Goal: Use online tool/utility: Utilize a website feature to perform a specific function

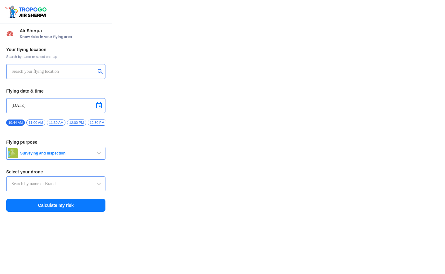
type input "Aquila X2"
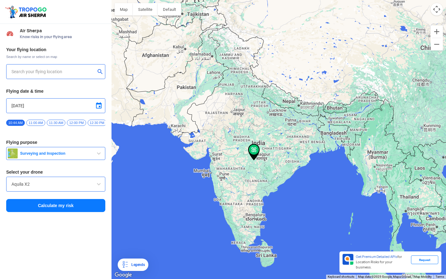
type input "[STREET_ADDRESS]"
drag, startPoint x: 241, startPoint y: 74, endPoint x: 262, endPoint y: 158, distance: 86.9
click at [262, 158] on div "To navigate, press the arrow keys." at bounding box center [279, 139] width 335 height 279
click at [436, 32] on button "Zoom in" at bounding box center [437, 31] width 12 height 12
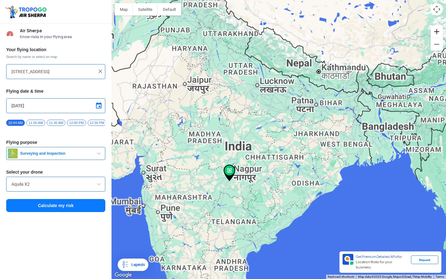
click at [436, 33] on button "Zoom in" at bounding box center [437, 31] width 12 height 12
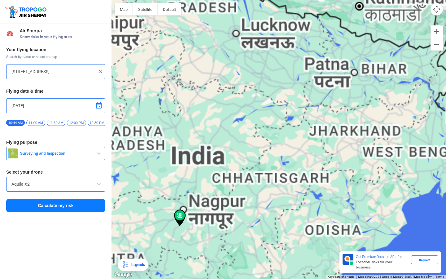
drag, startPoint x: 326, startPoint y: 49, endPoint x: 401, endPoint y: 215, distance: 181.7
click at [392, 181] on div "To navigate, press the arrow keys." at bounding box center [279, 139] width 335 height 279
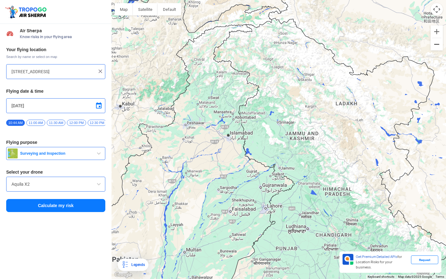
click at [439, 49] on button "Zoom out" at bounding box center [437, 44] width 12 height 12
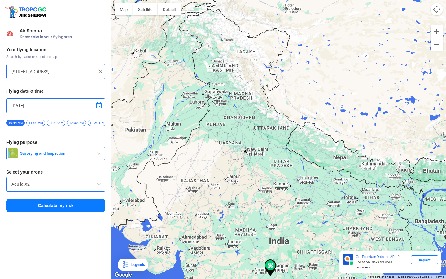
drag, startPoint x: 253, startPoint y: 129, endPoint x: 311, endPoint y: 165, distance: 68.4
click at [311, 165] on div "To navigate, press the arrow keys." at bounding box center [279, 139] width 335 height 279
click at [435, 33] on button "Zoom in" at bounding box center [437, 31] width 12 height 12
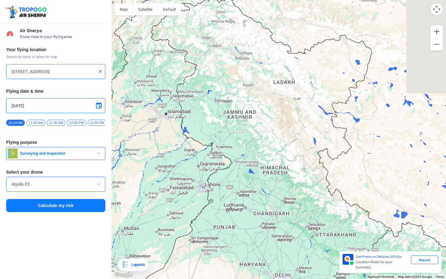
drag, startPoint x: 209, startPoint y: 39, endPoint x: 282, endPoint y: 160, distance: 140.7
click at [281, 160] on div "To navigate, press the arrow keys." at bounding box center [279, 139] width 335 height 279
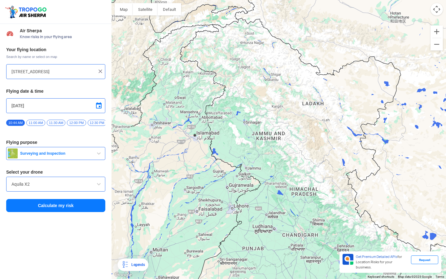
click at [98, 72] on img at bounding box center [100, 71] width 6 height 6
click at [58, 72] on input "text" at bounding box center [53, 71] width 84 height 7
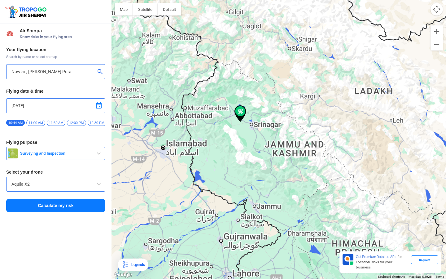
type input "Nowlari, [PERSON_NAME] Pora, 193121"
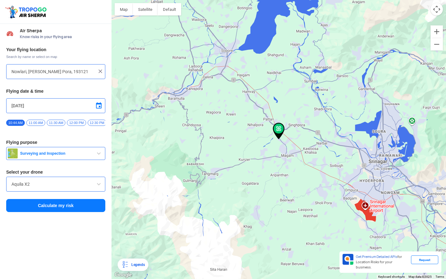
click at [55, 207] on button "Calculate my risk" at bounding box center [55, 205] width 99 height 13
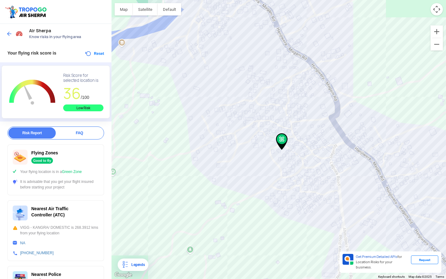
drag, startPoint x: 287, startPoint y: 154, endPoint x: 290, endPoint y: 163, distance: 9.7
click at [290, 163] on div "To navigate, press the arrow keys." at bounding box center [279, 139] width 335 height 279
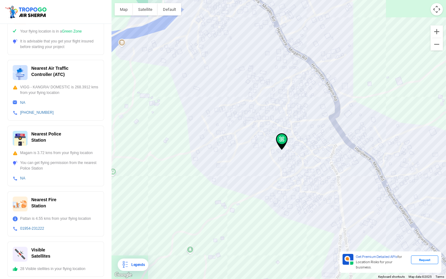
scroll to position [143, 0]
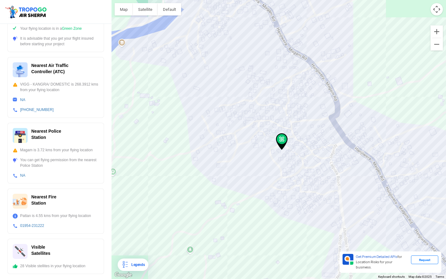
drag, startPoint x: 20, startPoint y: 268, endPoint x: 80, endPoint y: 269, distance: 60.1
click at [80, 269] on div "Visible Satellites 28 Visible stellites in your flying location" at bounding box center [55, 256] width 97 height 35
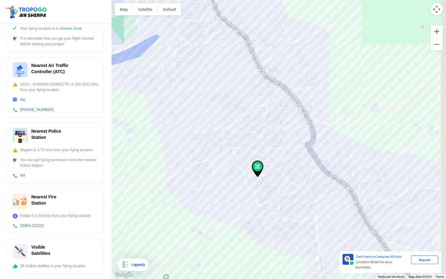
drag, startPoint x: 286, startPoint y: 145, endPoint x: 245, endPoint y: 187, distance: 58.7
click at [252, 177] on img at bounding box center [258, 169] width 12 height 17
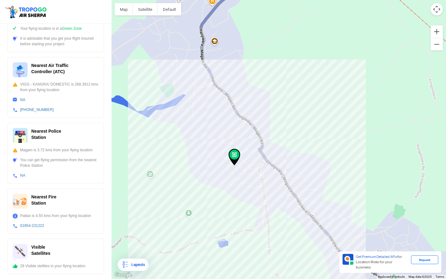
drag, startPoint x: 258, startPoint y: 158, endPoint x: 246, endPoint y: 131, distance: 29.8
click at [246, 131] on div "To navigate, press the arrow keys." at bounding box center [279, 139] width 335 height 279
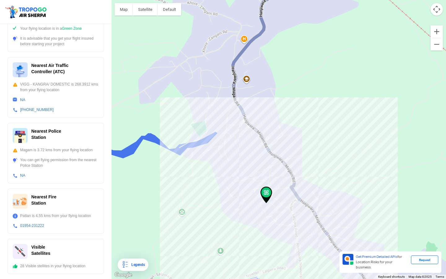
drag, startPoint x: 210, startPoint y: 142, endPoint x: 242, endPoint y: 180, distance: 50.2
click at [242, 180] on div "To navigate, press the arrow keys." at bounding box center [279, 139] width 335 height 279
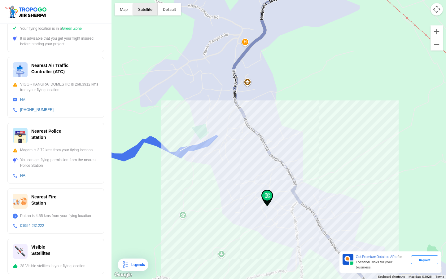
click at [151, 9] on button "Satellite" at bounding box center [145, 9] width 25 height 12
click at [127, 11] on button "Map" at bounding box center [124, 9] width 18 height 12
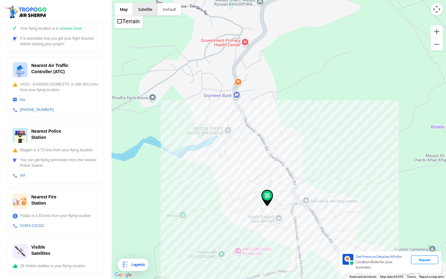
click at [141, 11] on button "Satellite" at bounding box center [145, 9] width 25 height 12
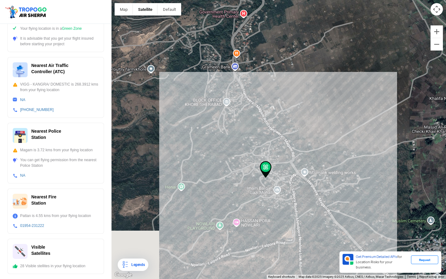
drag, startPoint x: 270, startPoint y: 201, endPoint x: 268, endPoint y: 171, distance: 29.5
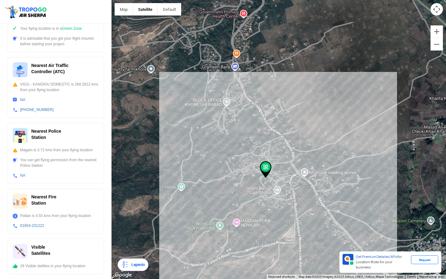
click at [268, 171] on img at bounding box center [266, 169] width 12 height 17
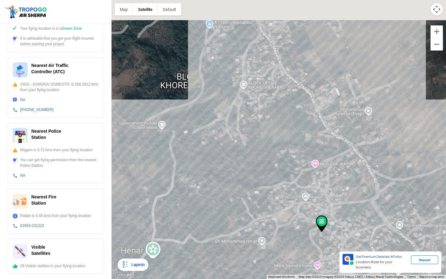
drag, startPoint x: 269, startPoint y: 132, endPoint x: 334, endPoint y: 187, distance: 85.3
click at [334, 187] on div "To navigate, press the arrow keys." at bounding box center [279, 139] width 335 height 279
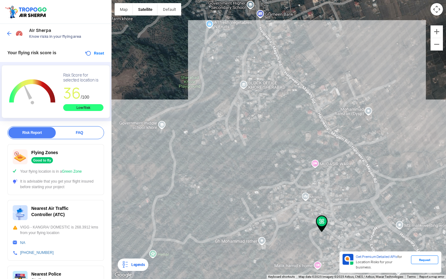
scroll to position [0, 0]
click at [9, 33] on img at bounding box center [9, 34] width 6 height 6
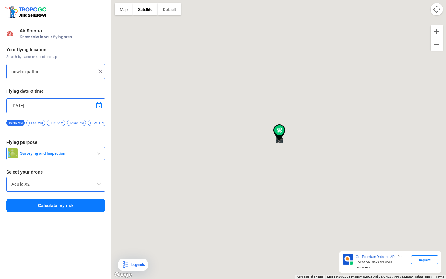
type input "Nowlari, [PERSON_NAME] Pora, 193121"
click at [107, 72] on div "Your flying location Search by name or select on map Nowlari, [PERSON_NAME] Por…" at bounding box center [56, 130] width 112 height 172
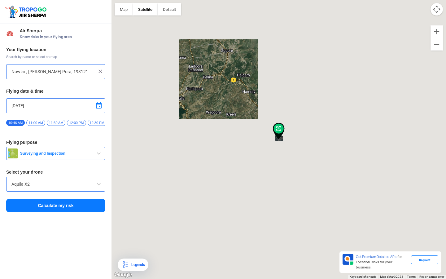
click at [103, 72] on img at bounding box center [100, 71] width 6 height 6
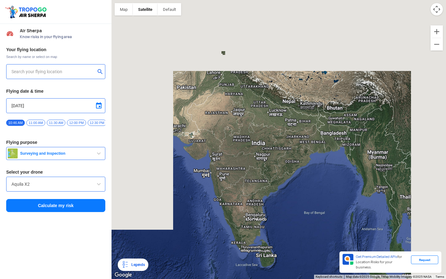
click at [63, 73] on input "text" at bounding box center [53, 71] width 84 height 7
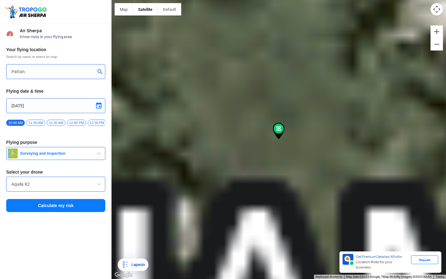
type input "[PERSON_NAME] Mohalla, [GEOGRAPHIC_DATA], [GEOGRAPHIC_DATA] 193121"
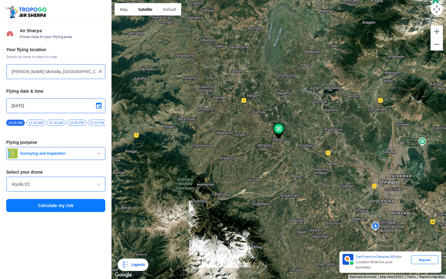
click at [66, 209] on button "Calculate my risk" at bounding box center [55, 205] width 99 height 13
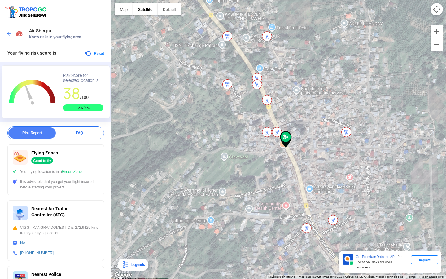
drag, startPoint x: 265, startPoint y: 127, endPoint x: 269, endPoint y: 107, distance: 20.5
click at [269, 107] on div "To navigate, press the arrow keys." at bounding box center [279, 139] width 335 height 279
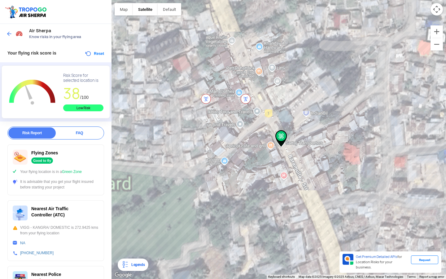
click at [245, 99] on img at bounding box center [246, 99] width 10 height 10
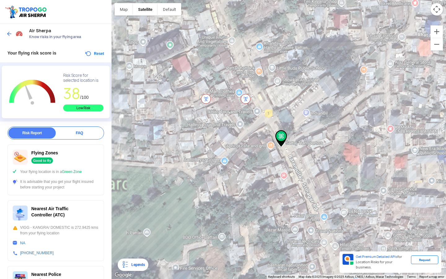
click at [246, 102] on img at bounding box center [246, 99] width 10 height 10
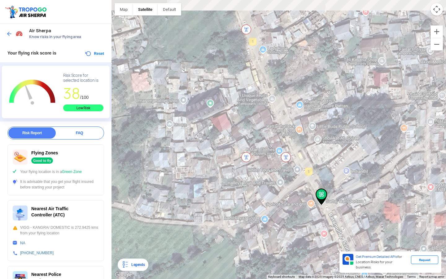
drag, startPoint x: 235, startPoint y: 113, endPoint x: 276, endPoint y: 173, distance: 72.2
click at [276, 173] on div "To navigate, press the arrow keys." at bounding box center [279, 139] width 335 height 279
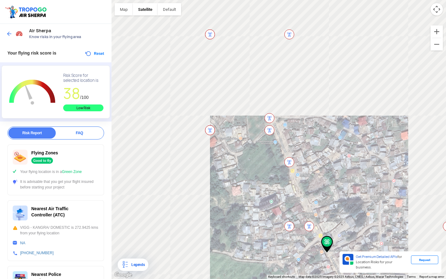
drag, startPoint x: 246, startPoint y: 90, endPoint x: 285, endPoint y: 170, distance: 88.7
click at [285, 170] on div "To navigate, press the arrow keys." at bounding box center [279, 139] width 335 height 279
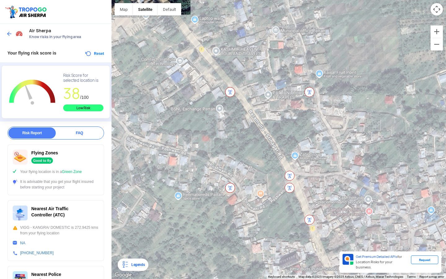
drag, startPoint x: 254, startPoint y: 134, endPoint x: 255, endPoint y: 139, distance: 6.1
click at [255, 139] on div "To navigate, press the arrow keys." at bounding box center [279, 139] width 335 height 279
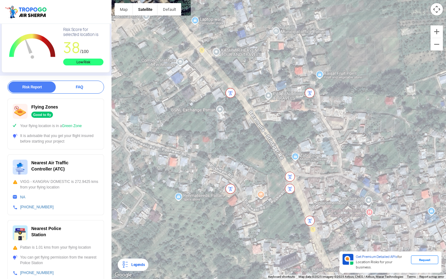
scroll to position [46, 0]
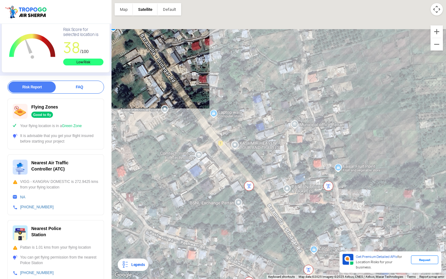
drag, startPoint x: 254, startPoint y: 117, endPoint x: 273, endPoint y: 208, distance: 93.3
click at [273, 208] on div "To navigate, press the arrow keys." at bounding box center [279, 139] width 335 height 279
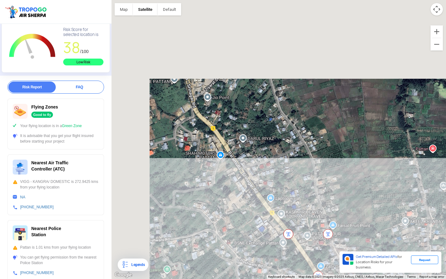
drag, startPoint x: 171, startPoint y: 81, endPoint x: 241, endPoint y: 143, distance: 93.5
click at [241, 143] on div "To navigate, press the arrow keys." at bounding box center [279, 139] width 335 height 279
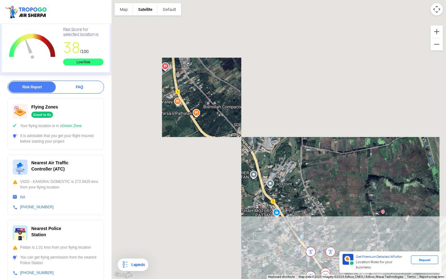
drag, startPoint x: 235, startPoint y: 126, endPoint x: 262, endPoint y: 168, distance: 49.7
click at [262, 168] on div "To navigate, press the arrow keys." at bounding box center [279, 139] width 335 height 279
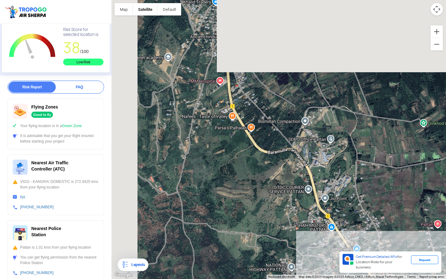
drag, startPoint x: 229, startPoint y: 113, endPoint x: 276, endPoint y: 125, distance: 47.7
click at [276, 125] on div "To navigate, press the arrow keys." at bounding box center [279, 139] width 335 height 279
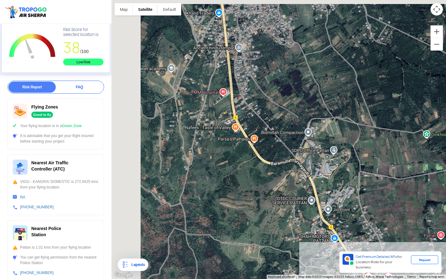
drag, startPoint x: 226, startPoint y: 77, endPoint x: 254, endPoint y: 164, distance: 91.3
click at [254, 164] on div "To navigate, press the arrow keys." at bounding box center [279, 139] width 335 height 279
